Goal: Entertainment & Leisure: Consume media (video, audio)

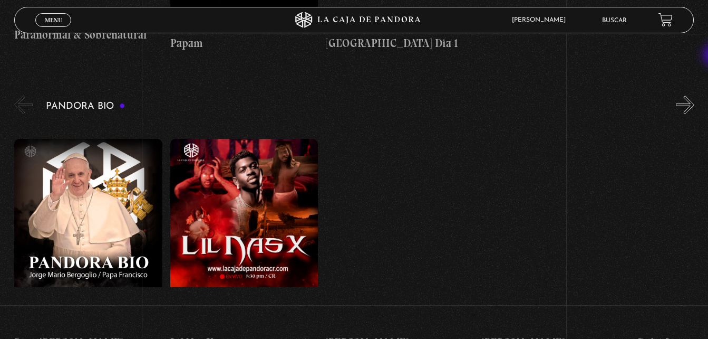
scroll to position [1049, 0]
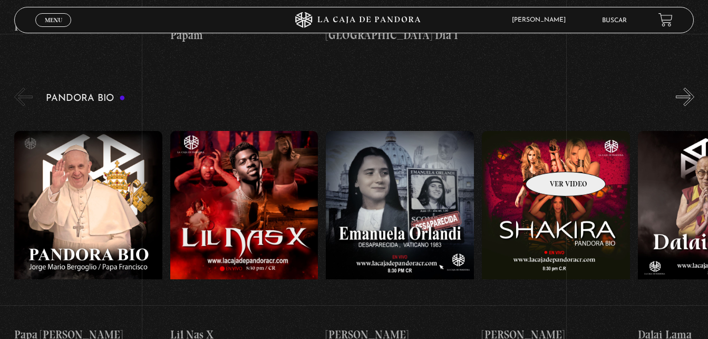
click at [552, 156] on figure at bounding box center [556, 226] width 148 height 190
click at [682, 85] on div "Pandora Bio [PERSON_NAME]" at bounding box center [361, 222] width 694 height 274
click at [692, 88] on button "»" at bounding box center [685, 97] width 18 height 18
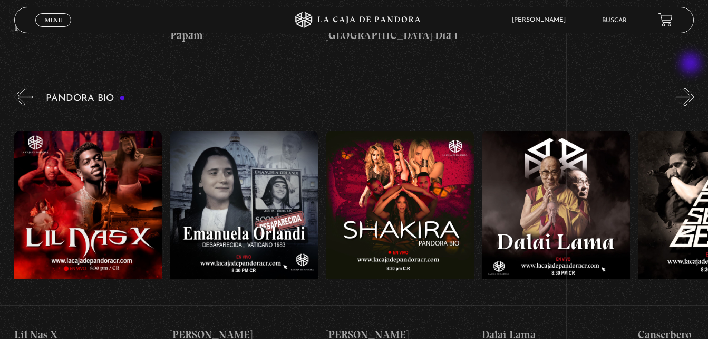
click at [692, 88] on button "»" at bounding box center [685, 97] width 18 height 18
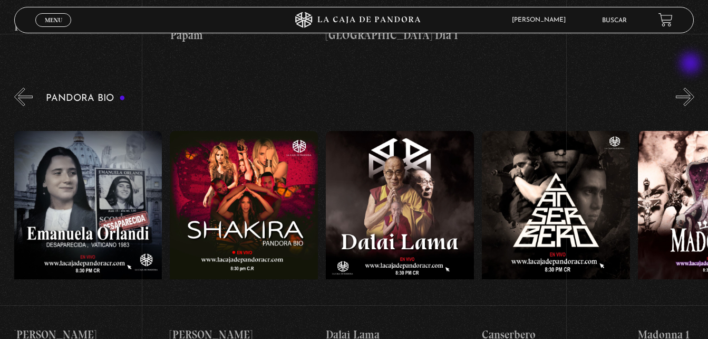
click at [692, 88] on button "»" at bounding box center [685, 97] width 18 height 18
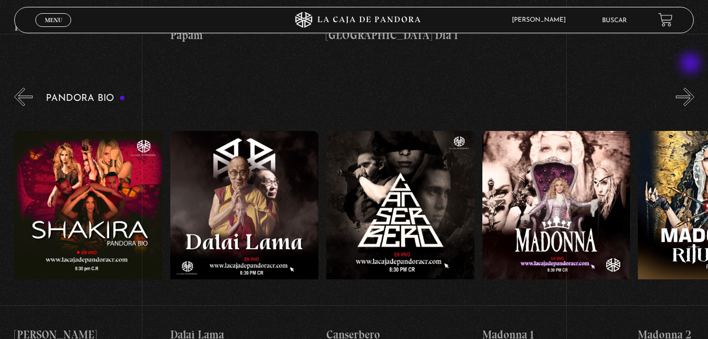
click at [692, 88] on button "»" at bounding box center [685, 97] width 18 height 18
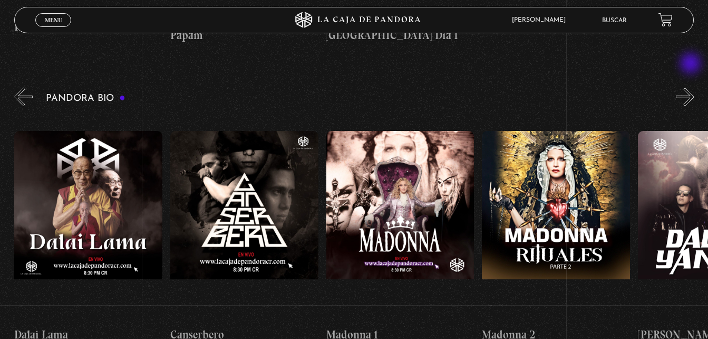
click at [692, 88] on button "»" at bounding box center [685, 97] width 18 height 18
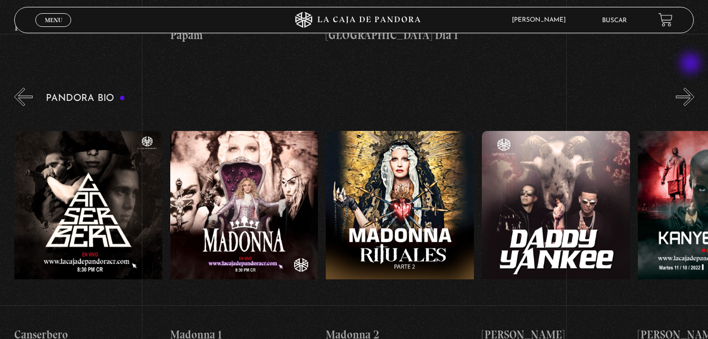
click at [692, 88] on button "»" at bounding box center [685, 97] width 18 height 18
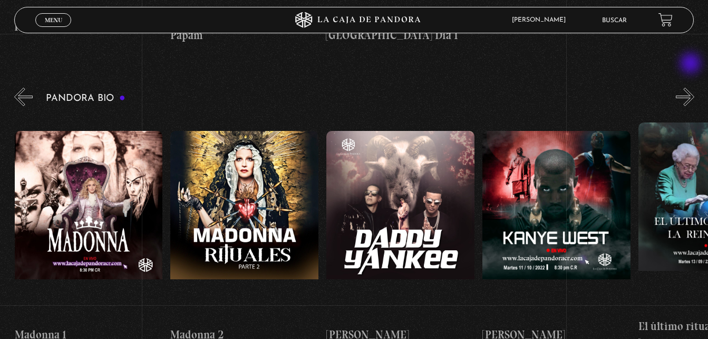
click at [692, 88] on button "»" at bounding box center [685, 97] width 18 height 18
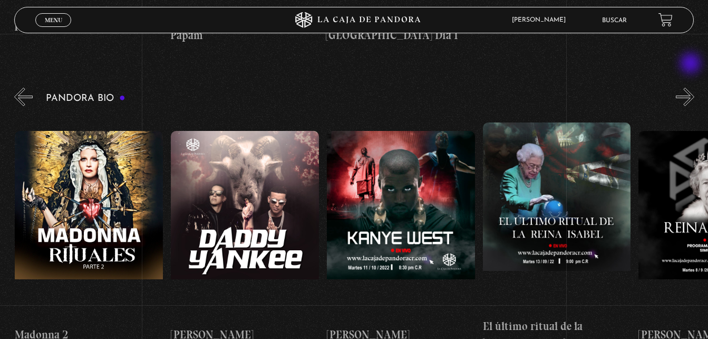
scroll to position [0, 1092]
click at [692, 88] on button "»" at bounding box center [685, 97] width 18 height 18
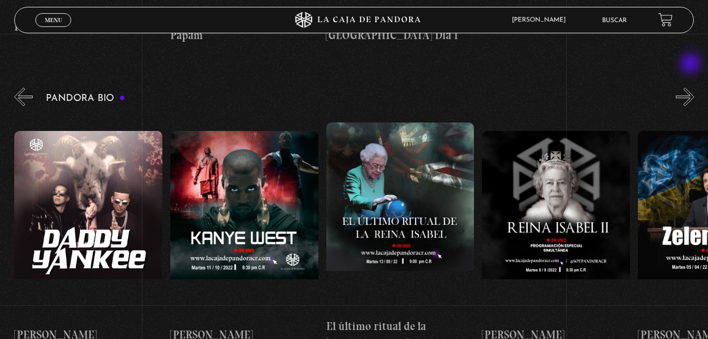
click at [692, 88] on button "»" at bounding box center [685, 97] width 18 height 18
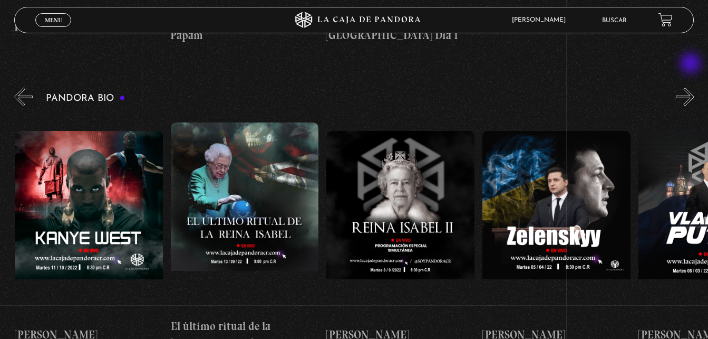
click at [692, 88] on button "»" at bounding box center [685, 97] width 18 height 18
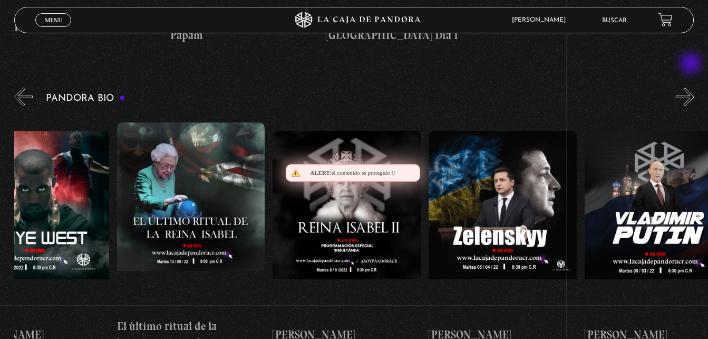
click at [692, 88] on button "»" at bounding box center [685, 97] width 18 height 18
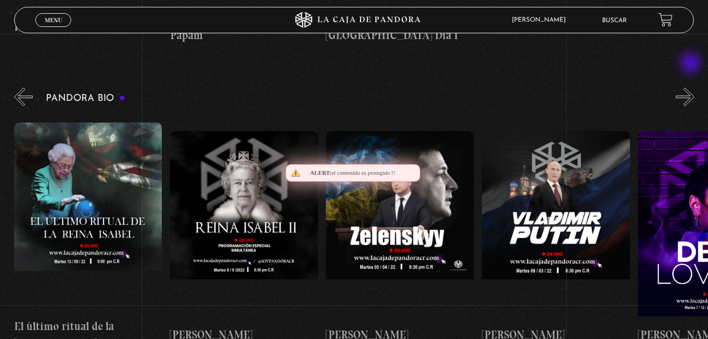
click at [692, 88] on button "»" at bounding box center [685, 97] width 18 height 18
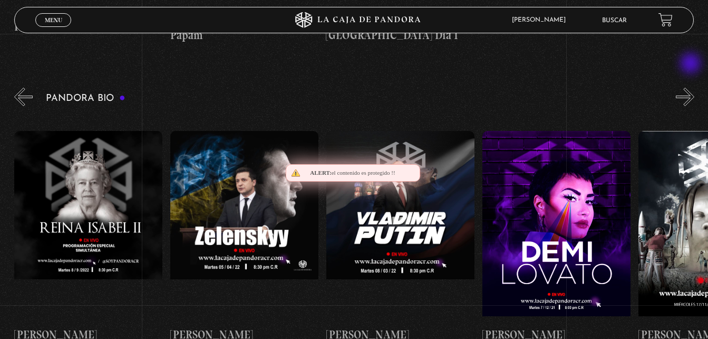
click at [692, 88] on button "»" at bounding box center [685, 97] width 18 height 18
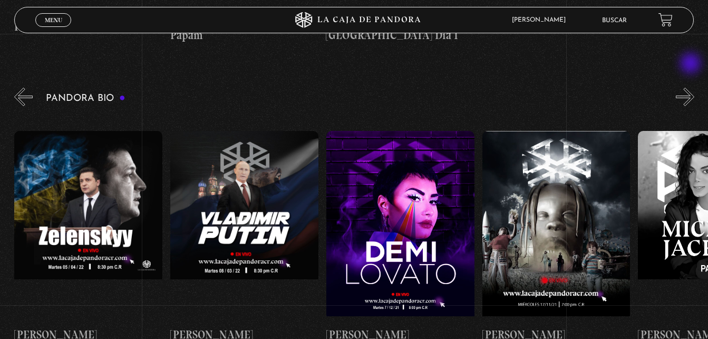
click at [692, 88] on button "»" at bounding box center [685, 97] width 18 height 18
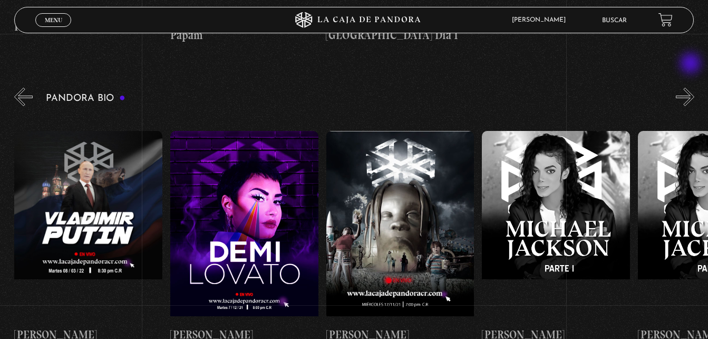
click at [692, 88] on button "»" at bounding box center [685, 97] width 18 height 18
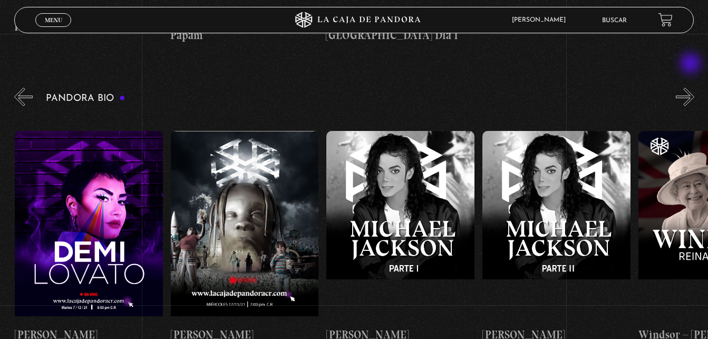
scroll to position [0, 2184]
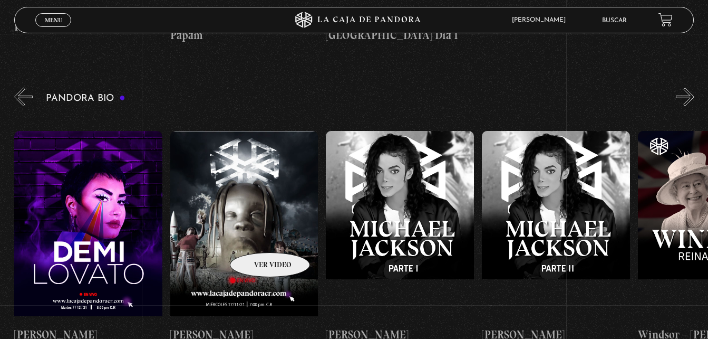
click at [252, 228] on figure at bounding box center [244, 226] width 148 height 190
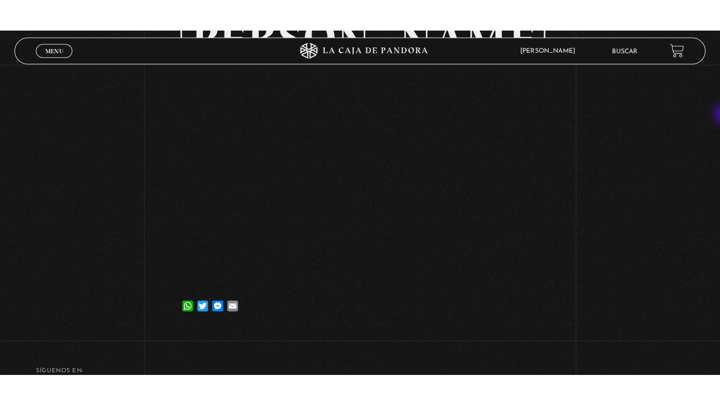
scroll to position [108, 0]
